Goal: Transaction & Acquisition: Purchase product/service

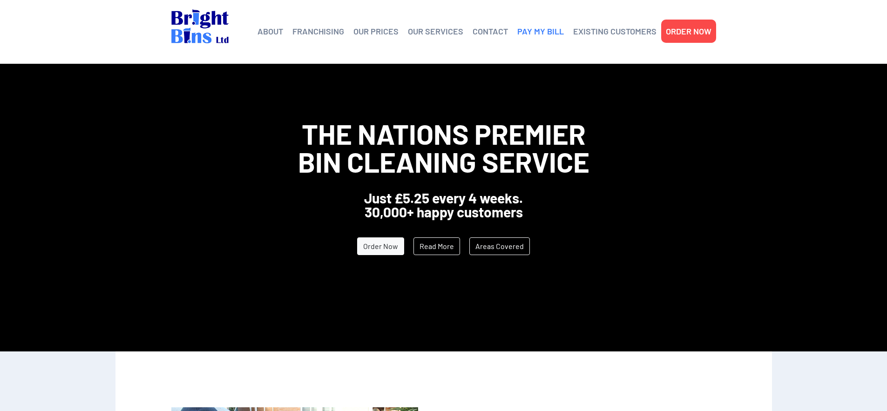
click at [549, 31] on link "PAY MY BILL" at bounding box center [541, 31] width 47 height 14
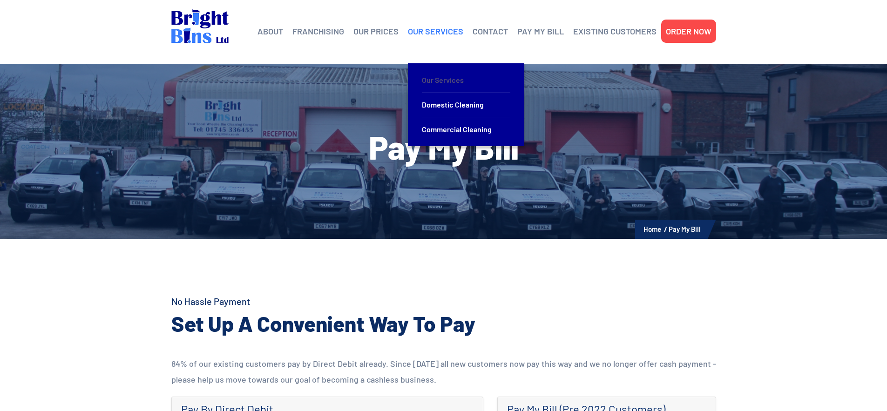
click at [446, 76] on link "Our Services" at bounding box center [466, 80] width 89 height 25
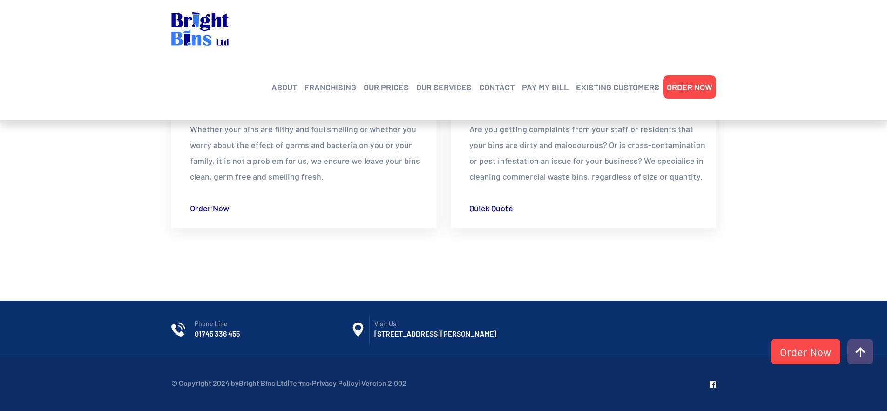
scroll to position [369, 0]
click at [236, 183] on div "Domestic Whether your bins are filthy and foul smelling or whether you worry ab…" at bounding box center [304, 152] width 247 height 134
click at [212, 100] on link "Domestic" at bounding box center [213, 107] width 47 height 15
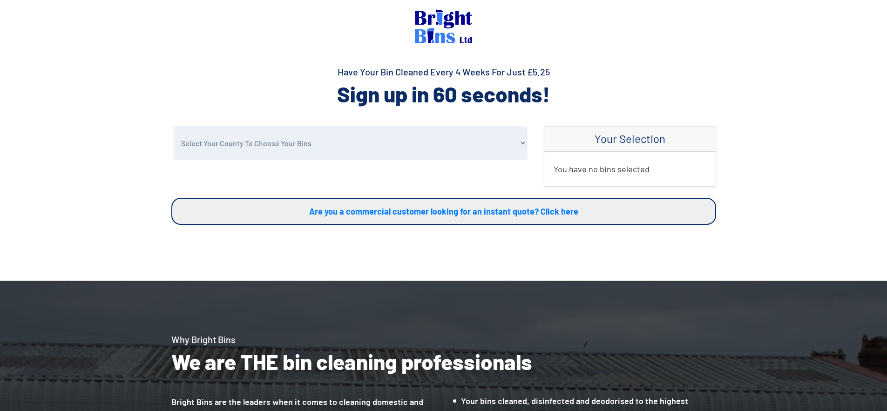
click at [473, 146] on select "Select Your County To Choose Your Bins [GEOGRAPHIC_DATA] [GEOGRAPHIC_DATA] [GEO…" at bounding box center [351, 143] width 354 height 34
select select "Warrington"
click at [174, 126] on select "Select Your County To Choose Your Bins Cheshire Conwy Denbighshire Flintshire S…" at bounding box center [351, 143] width 354 height 34
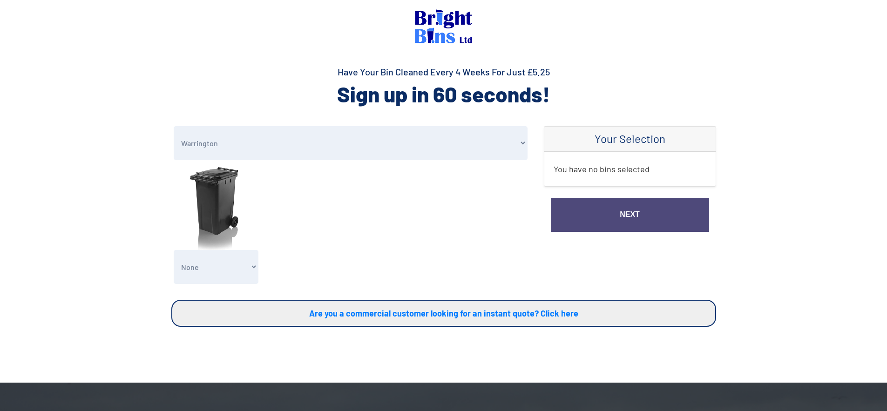
click at [216, 264] on select "None General Waste Bin - X1 (£5.25) General Waste Bin - X2 (£10.50) General Was…" at bounding box center [216, 267] width 85 height 34
click at [174, 250] on select "None General Waste Bin - X1 (£5.25) General Waste Bin - X2 (£10.50) General Was…" at bounding box center [216, 267] width 85 height 34
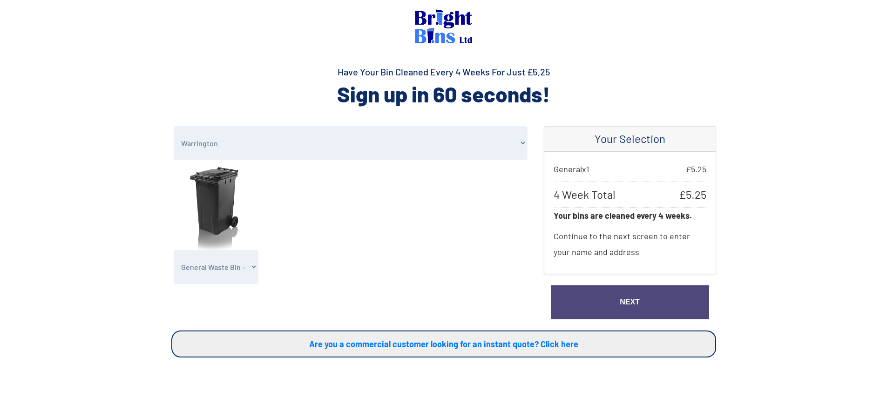
click at [244, 269] on select "None General Waste Bin - X1 (£5.25) General Waste Bin - X2 (£10.50) General Was…" at bounding box center [216, 267] width 85 height 34
click at [174, 250] on select "None General Waste Bin - X1 (£5.25) General Waste Bin - X2 (£10.50) General Was…" at bounding box center [216, 267] width 85 height 34
click at [228, 268] on select "None General Waste Bin - X1 (£5.25) General Waste Bin - X2 (£10.50) General Was…" at bounding box center [216, 267] width 85 height 34
click at [174, 250] on select "None General Waste Bin - X1 (£5.25) General Waste Bin - X2 (£10.50) General Was…" at bounding box center [216, 267] width 85 height 34
click at [243, 259] on select "None General Waste Bin - X1 (£5.25) General Waste Bin - X2 (£10.50) General Was…" at bounding box center [216, 267] width 85 height 34
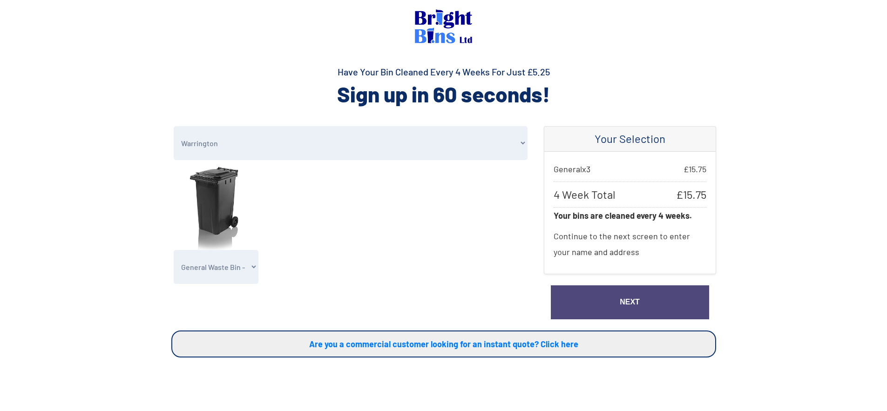
click at [174, 250] on select "None General Waste Bin - X1 (£5.25) General Waste Bin - X2 (£10.50) General Was…" at bounding box center [216, 267] width 85 height 34
click at [240, 262] on select "None General Waste Bin - X1 (£5.25) General Waste Bin - X2 (£10.50) General Was…" at bounding box center [216, 267] width 85 height 34
select select "3"
click at [174, 250] on select "None General Waste Bin - X1 (£5.25) General Waste Bin - X2 (£10.50) General Was…" at bounding box center [216, 267] width 85 height 34
click at [238, 265] on select "None General Waste Bin - X1 (£5.25) General Waste Bin - X2 (£10.50) General Was…" at bounding box center [216, 267] width 85 height 34
